Goal: Find specific page/section: Find specific page/section

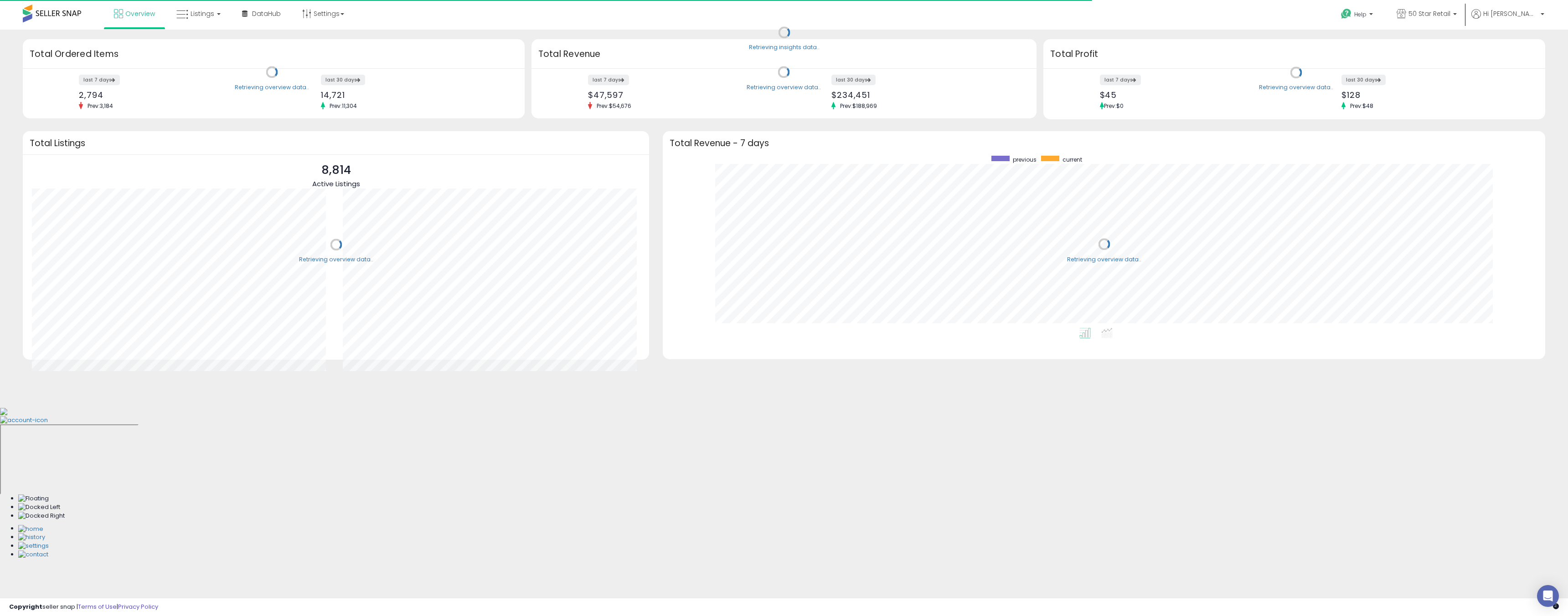
scroll to position [172, 865]
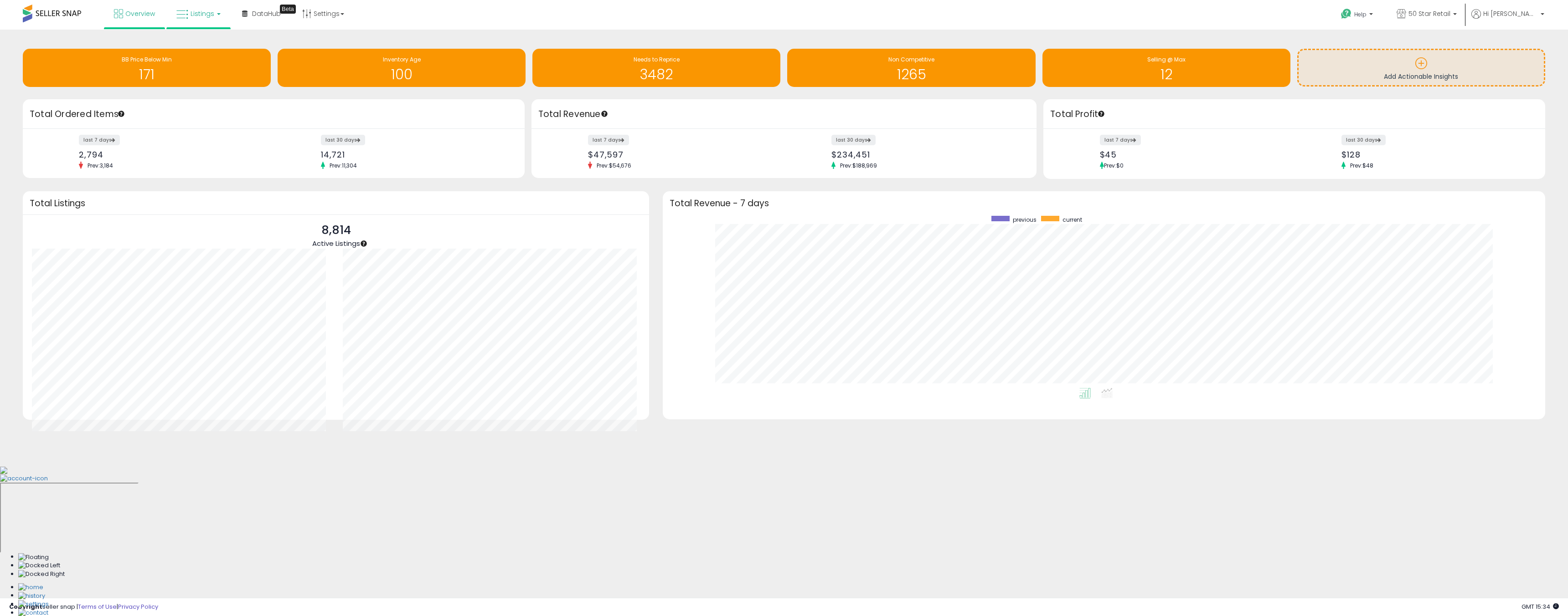
click at [197, 22] on link "Listings" at bounding box center [198, 13] width 58 height 27
click at [198, 41] on icon at bounding box center [205, 45] width 39 height 12
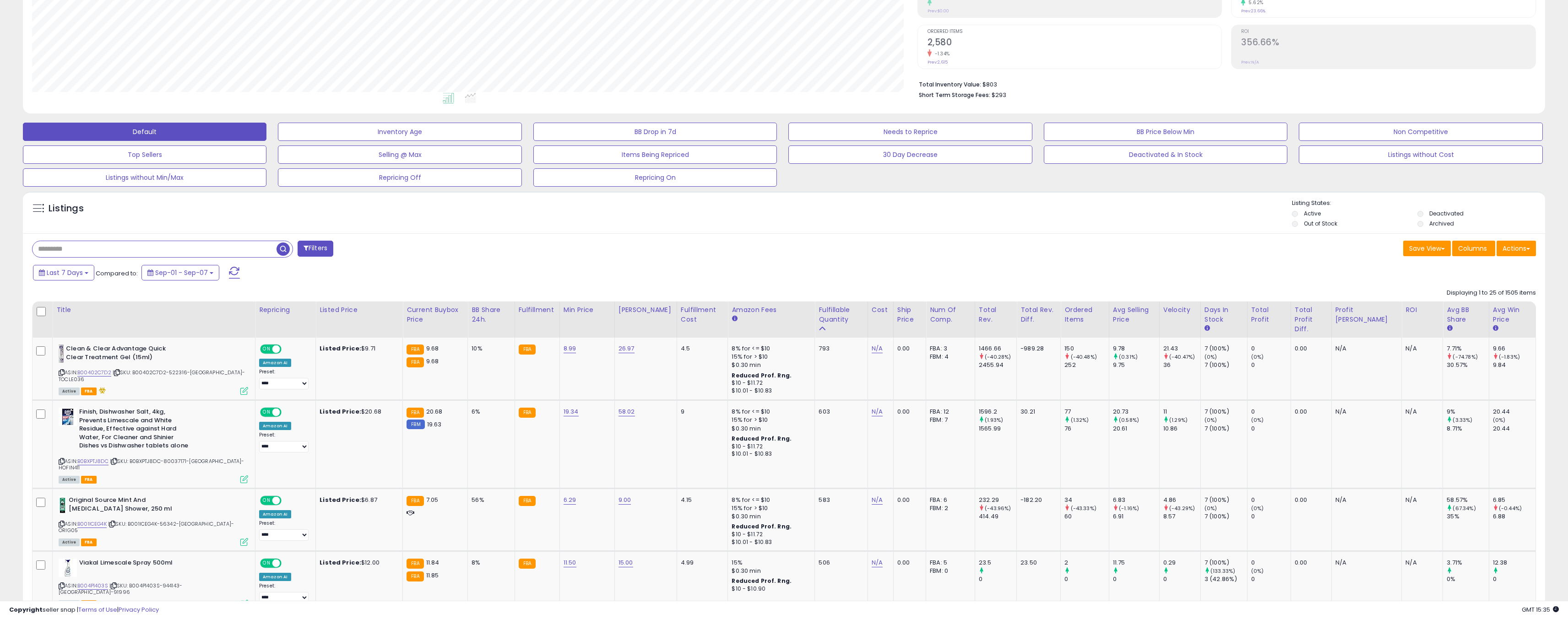
scroll to position [165, 0]
click at [287, 247] on span "button" at bounding box center [282, 250] width 13 height 13
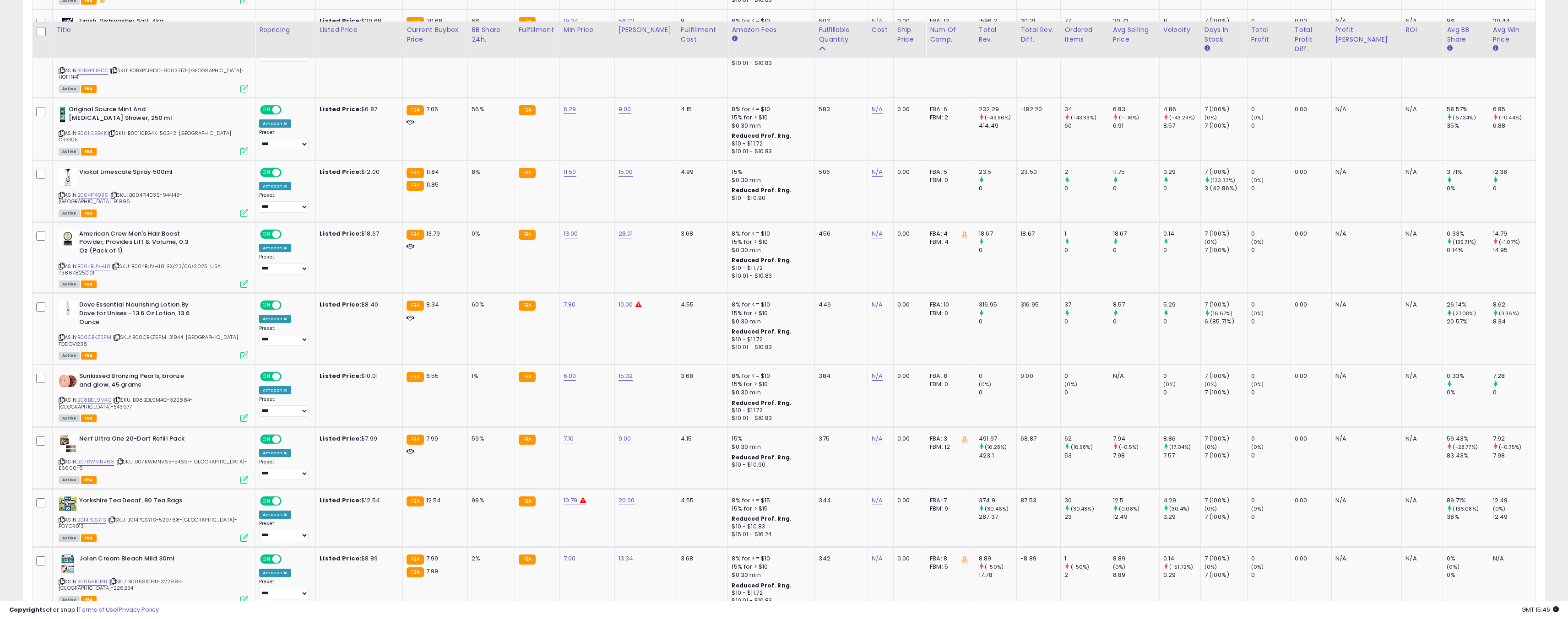
scroll to position [604, 0]
